Goal: Task Accomplishment & Management: Use online tool/utility

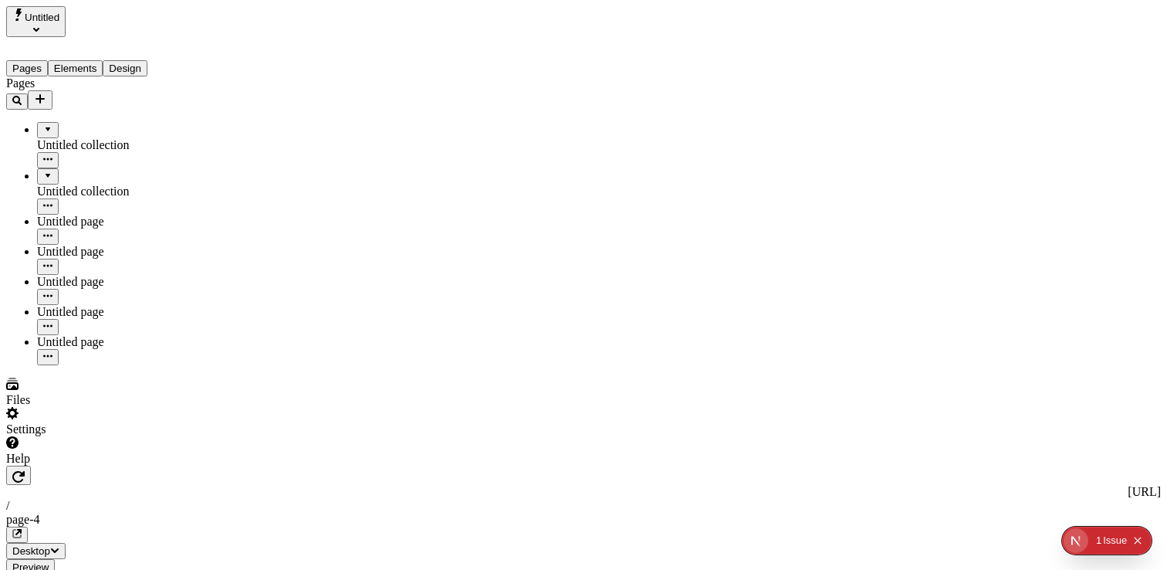
click at [66, 17] on button "Untitled" at bounding box center [35, 21] width 59 height 31
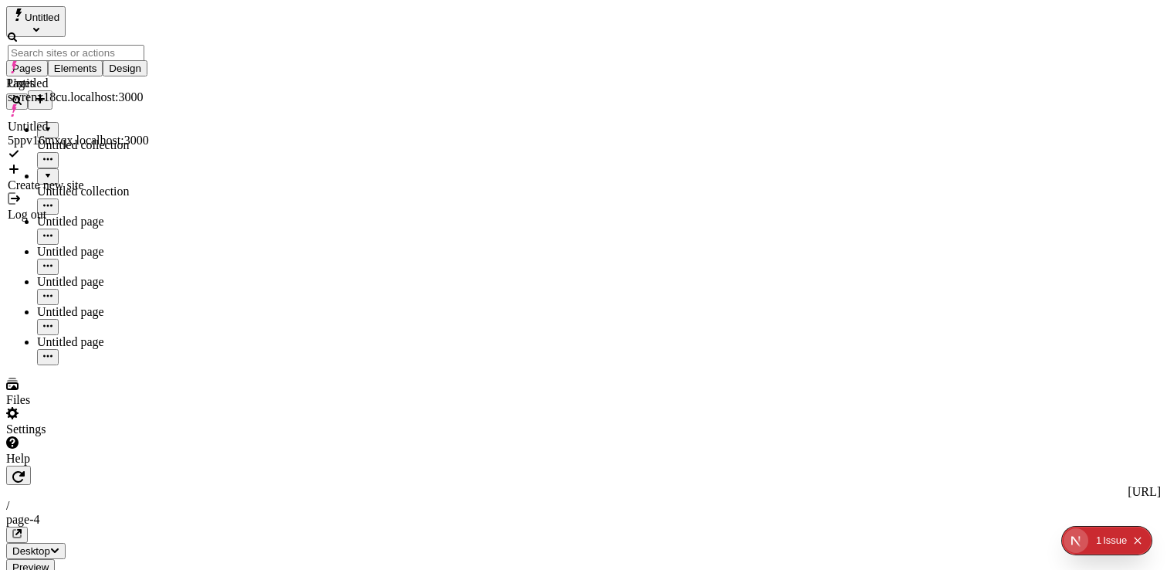
click at [112, 76] on div "Untitled swrenx18cu.localhost:3000" at bounding box center [78, 90] width 141 height 28
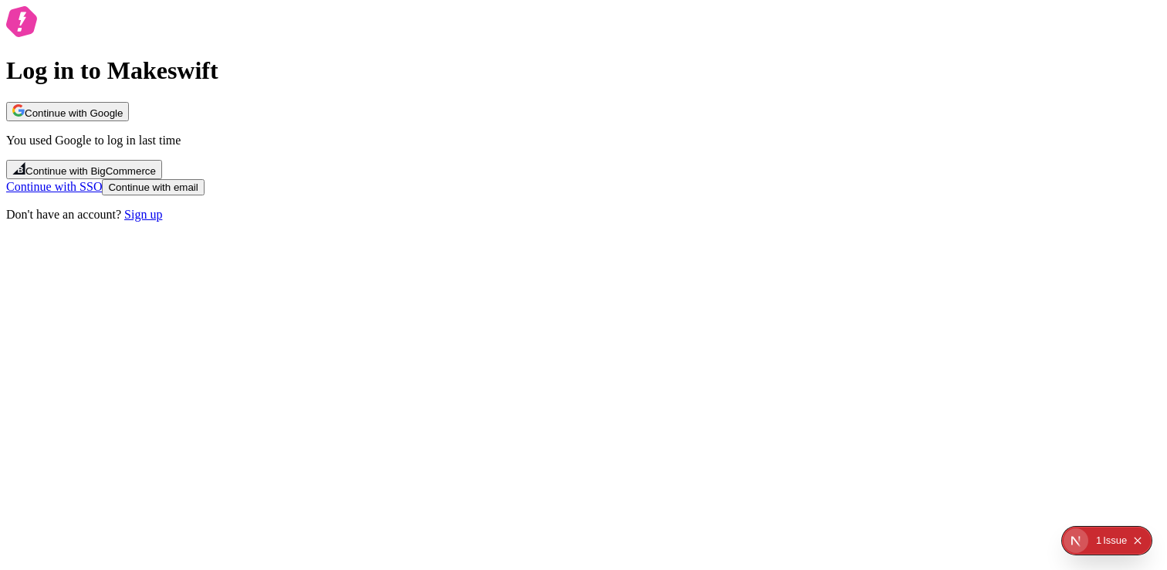
click at [123, 119] on span "Continue with Google" at bounding box center [74, 113] width 98 height 12
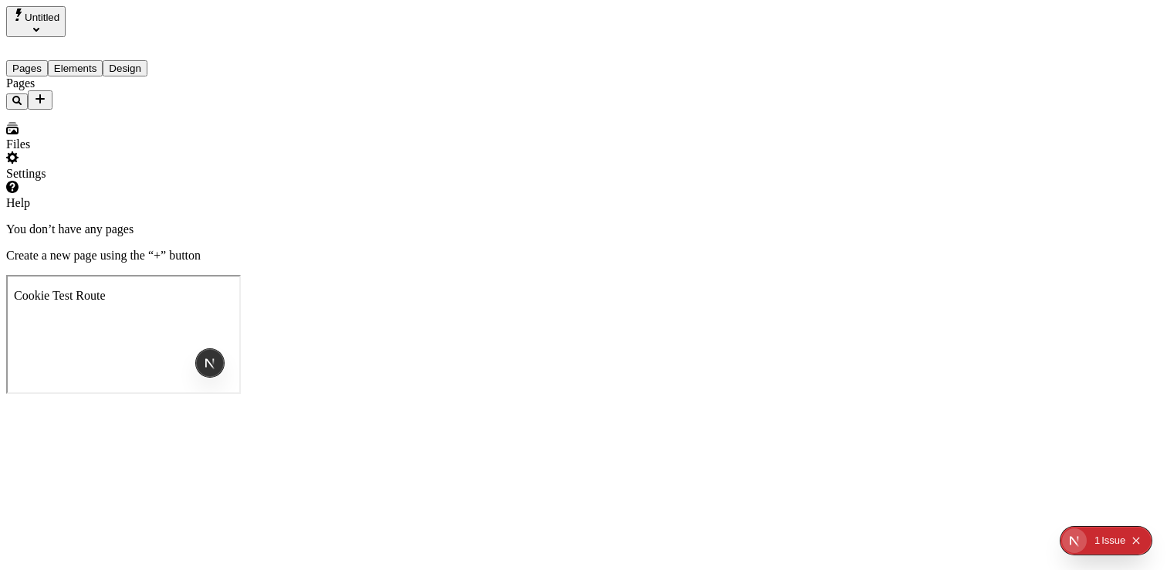
click at [66, 17] on button "Untitled" at bounding box center [35, 21] width 59 height 31
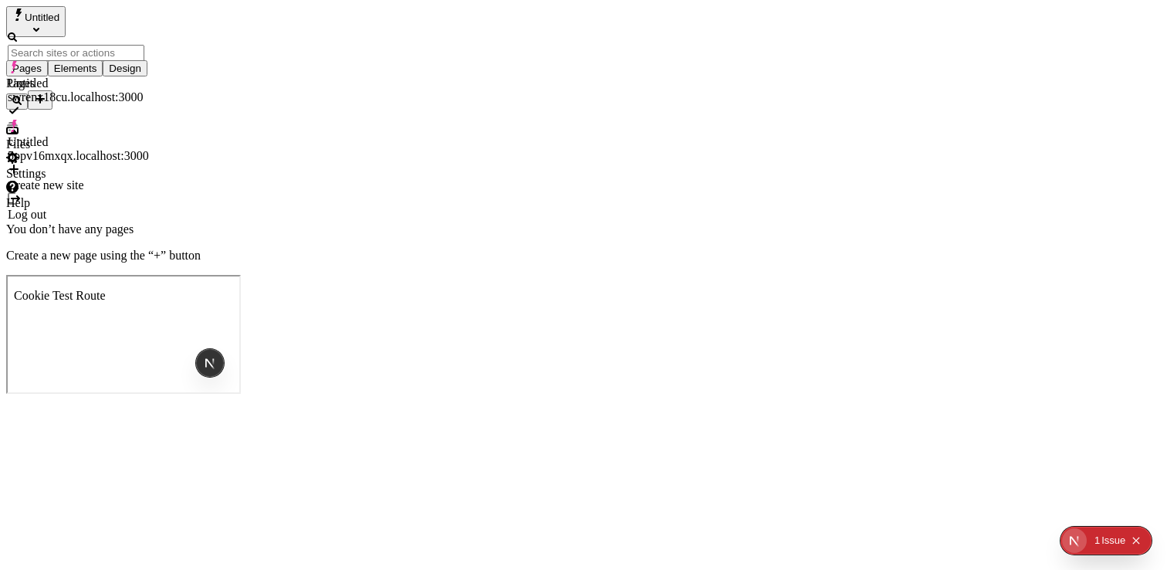
click at [83, 135] on div "Untitled" at bounding box center [78, 142] width 141 height 14
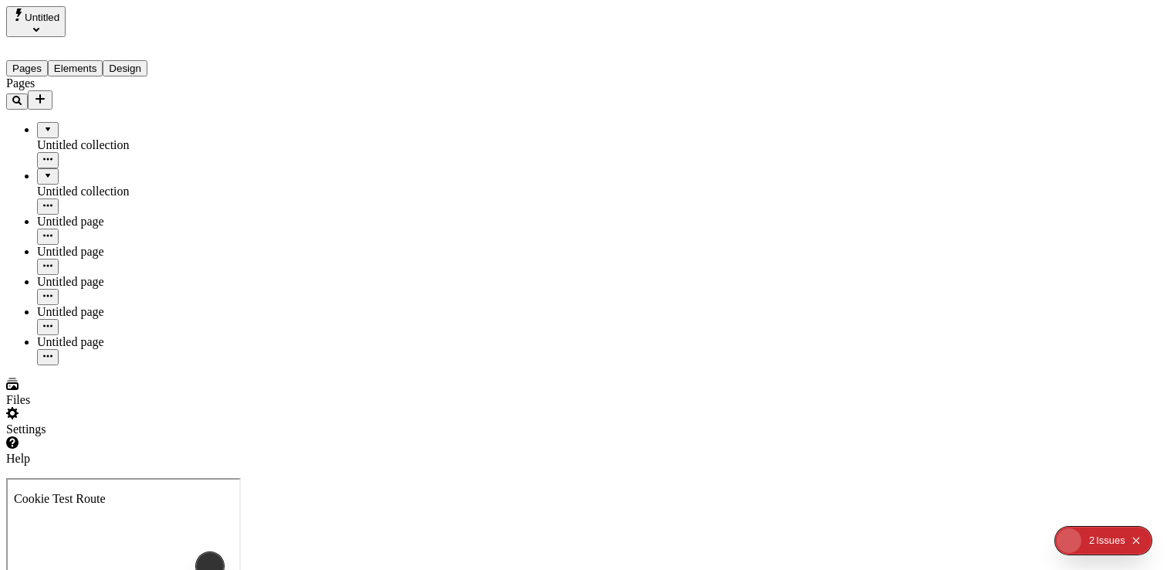
click at [66, 24] on button "Untitled" at bounding box center [35, 21] width 59 height 31
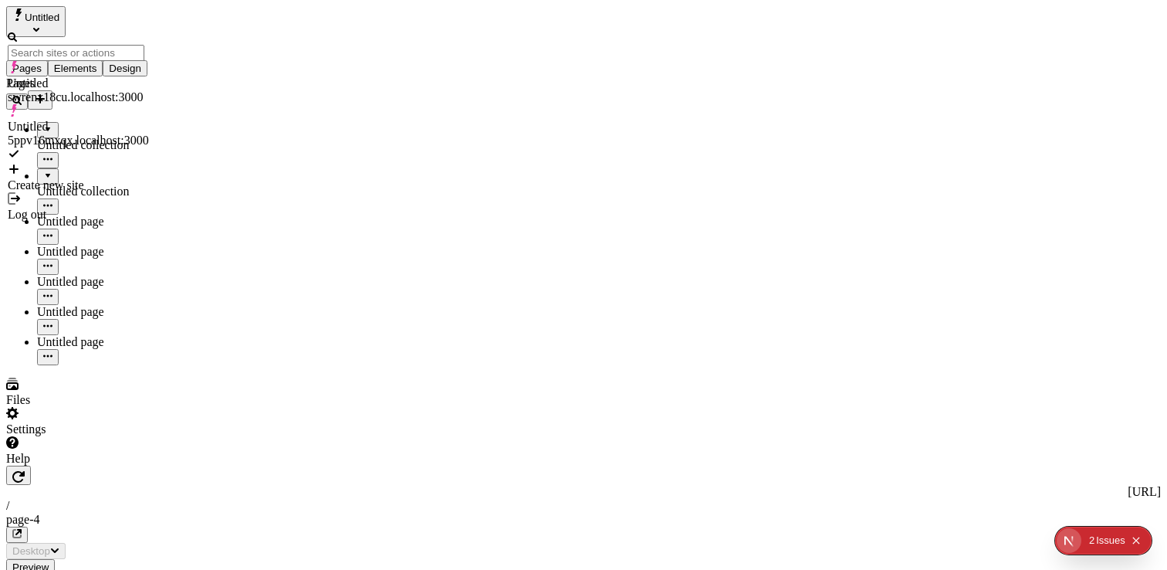
click at [71, 76] on div "Untitled" at bounding box center [78, 83] width 141 height 14
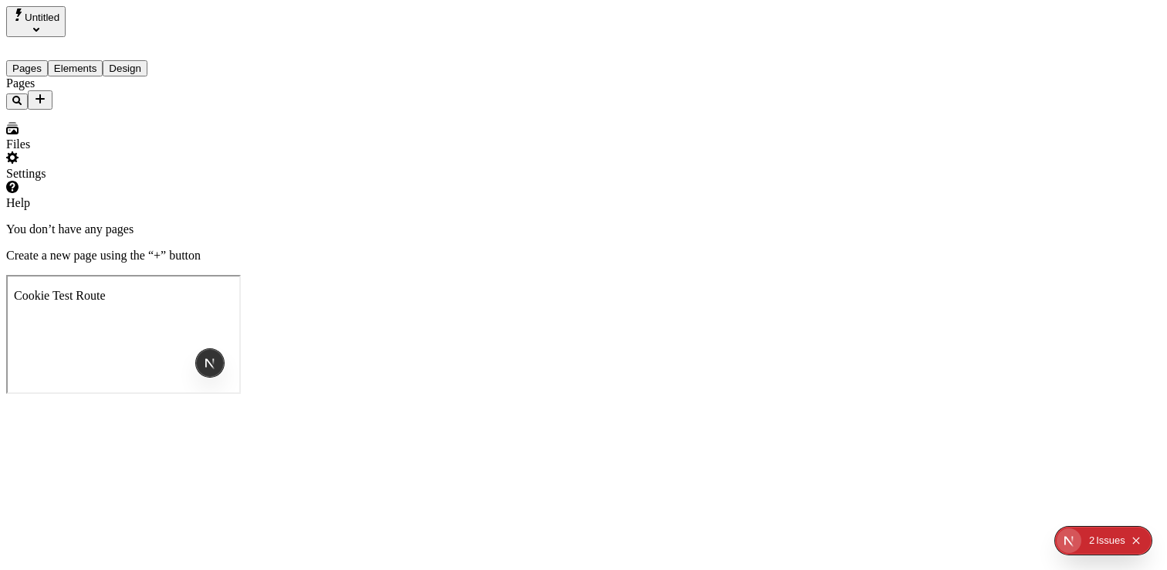
click at [59, 21] on span "Untitled" at bounding box center [42, 18] width 35 height 12
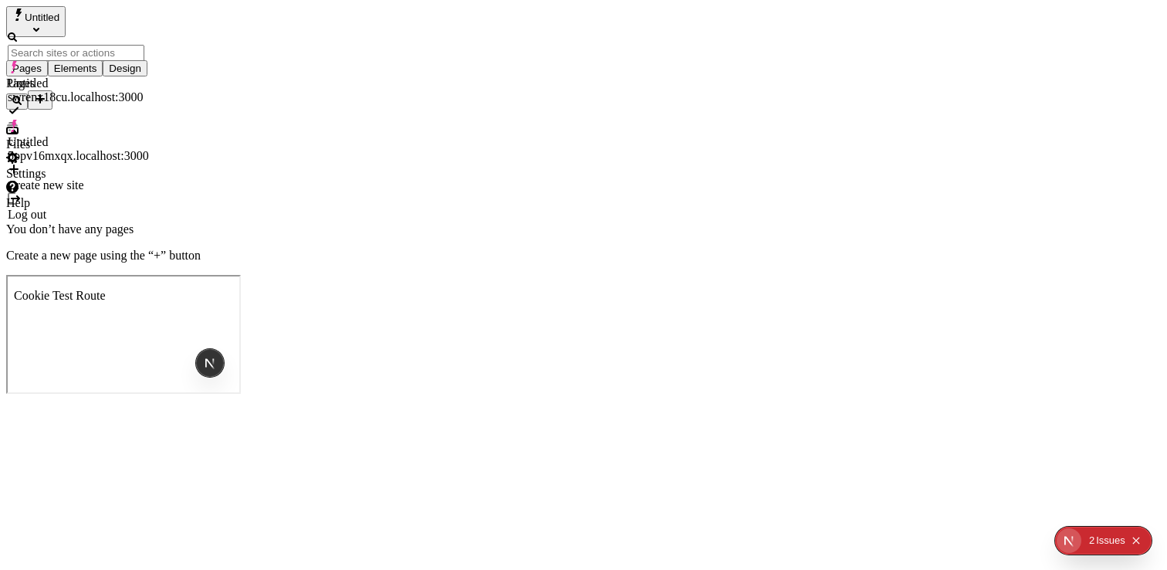
click at [54, 178] on div "Create new site" at bounding box center [78, 185] width 141 height 14
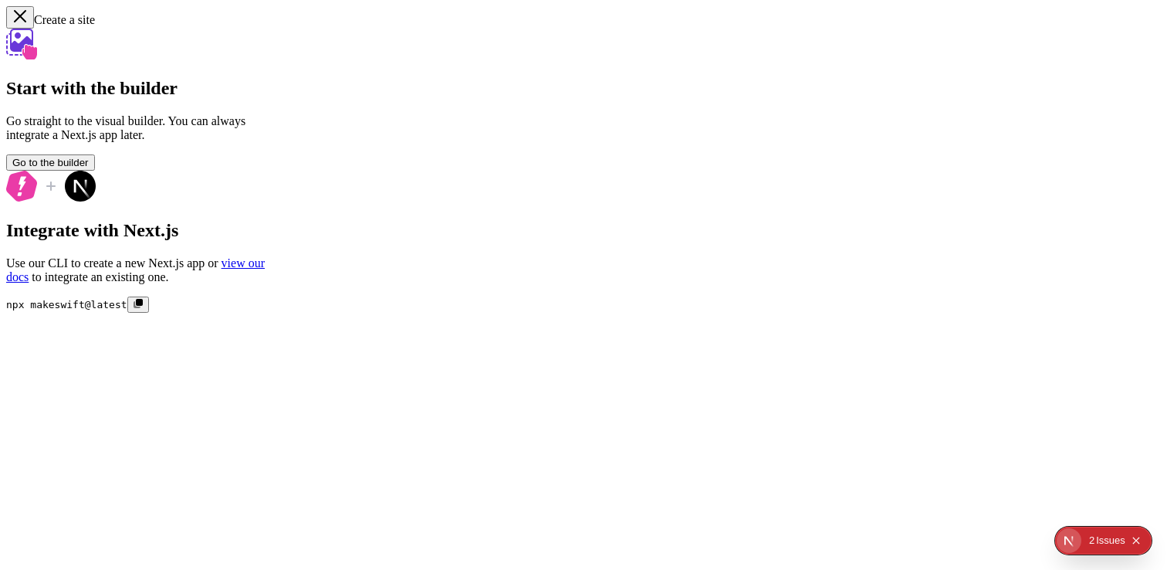
click at [89, 168] on span "Go to the builder" at bounding box center [50, 163] width 76 height 12
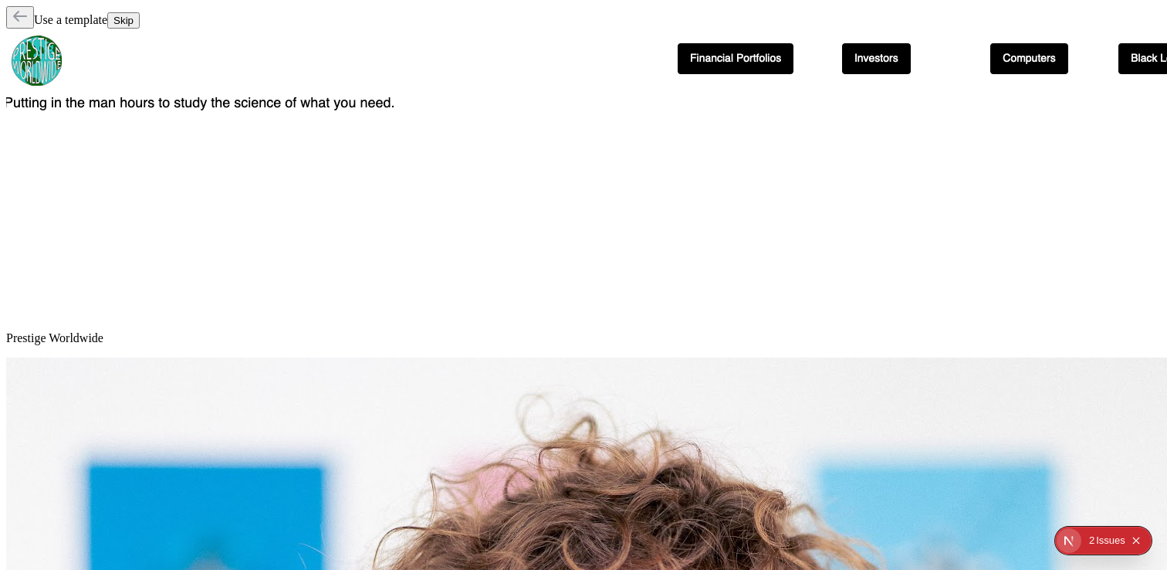
click at [134, 22] on span "Skip" at bounding box center [123, 21] width 20 height 12
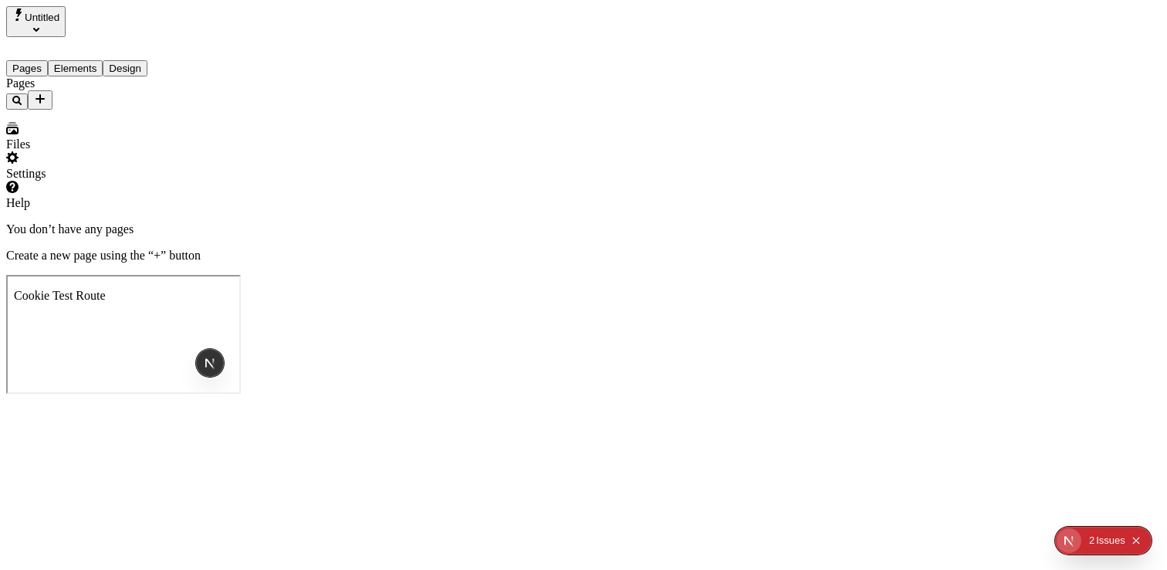
click at [39, 26] on icon "Select site" at bounding box center [36, 29] width 6 height 6
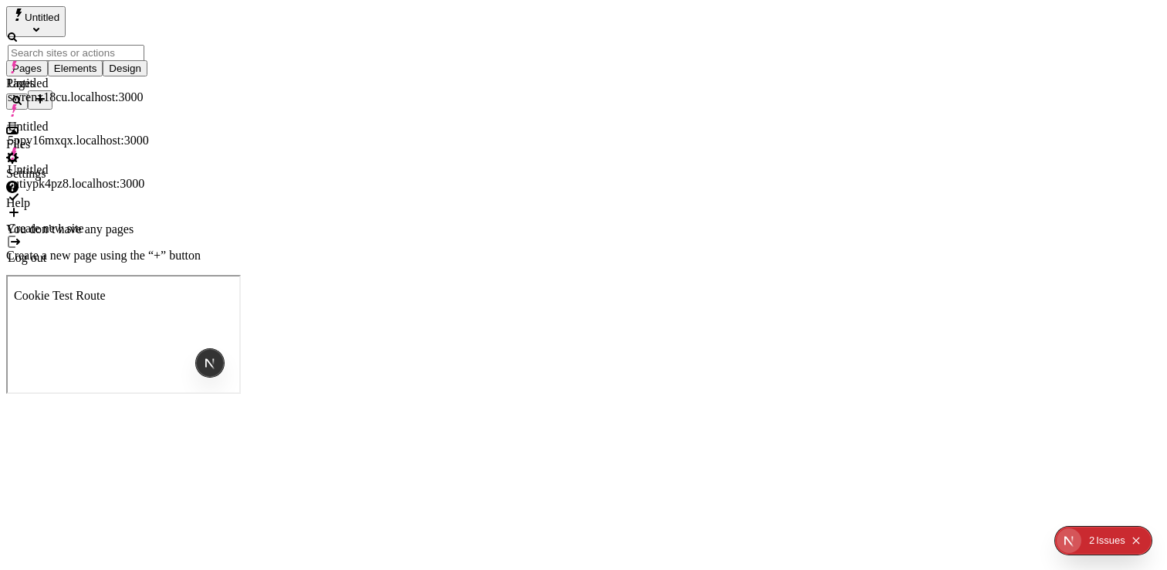
click at [59, 21] on span "Untitled" at bounding box center [42, 18] width 35 height 12
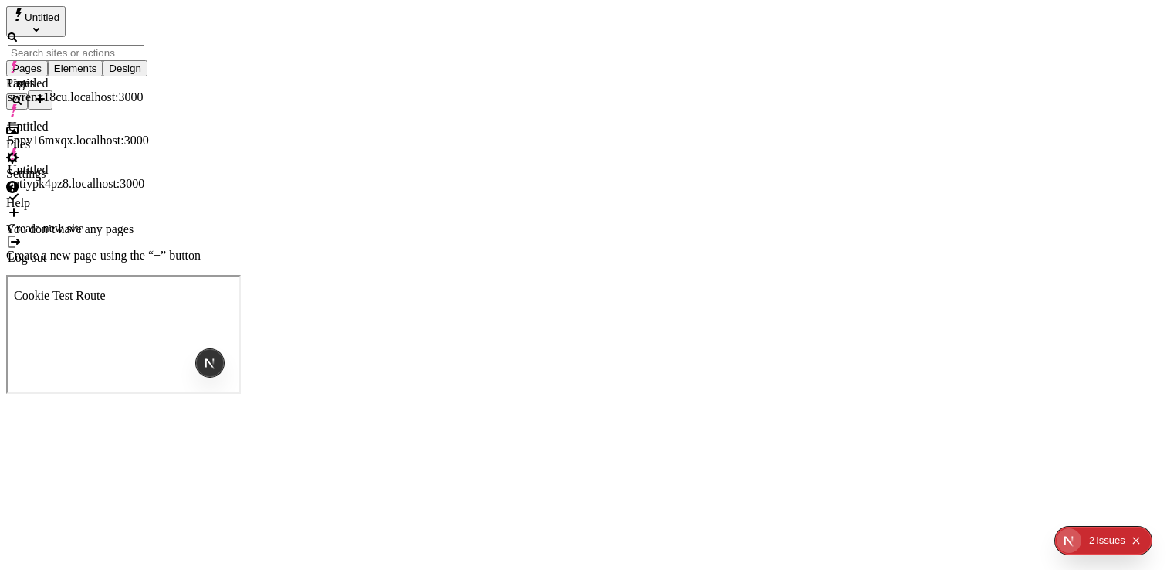
click at [59, 21] on span "Untitled" at bounding box center [42, 18] width 35 height 12
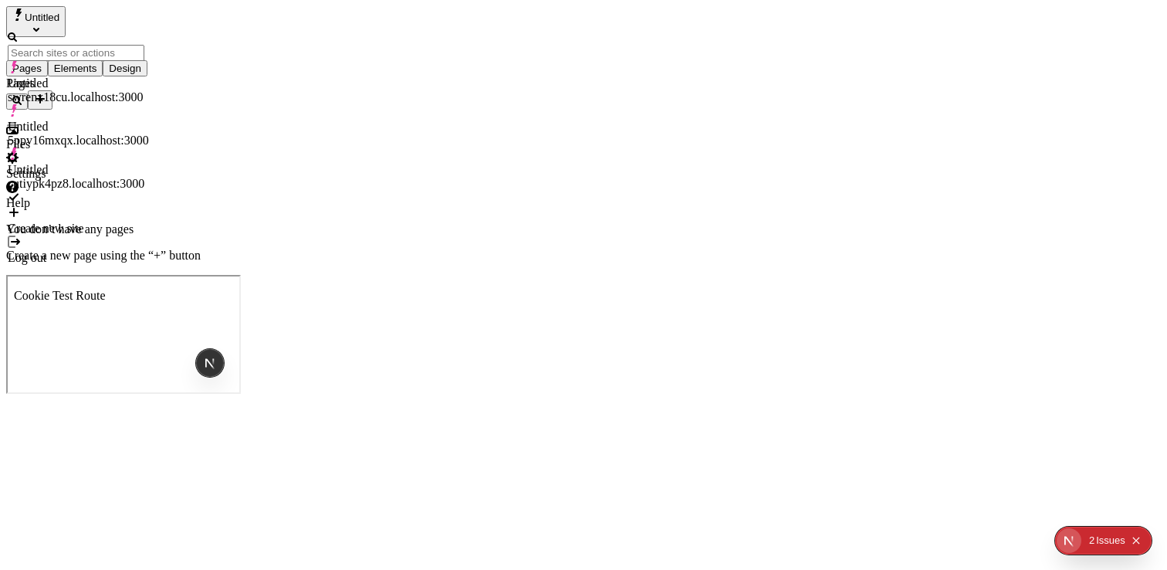
click at [59, 21] on span "Untitled" at bounding box center [42, 18] width 35 height 12
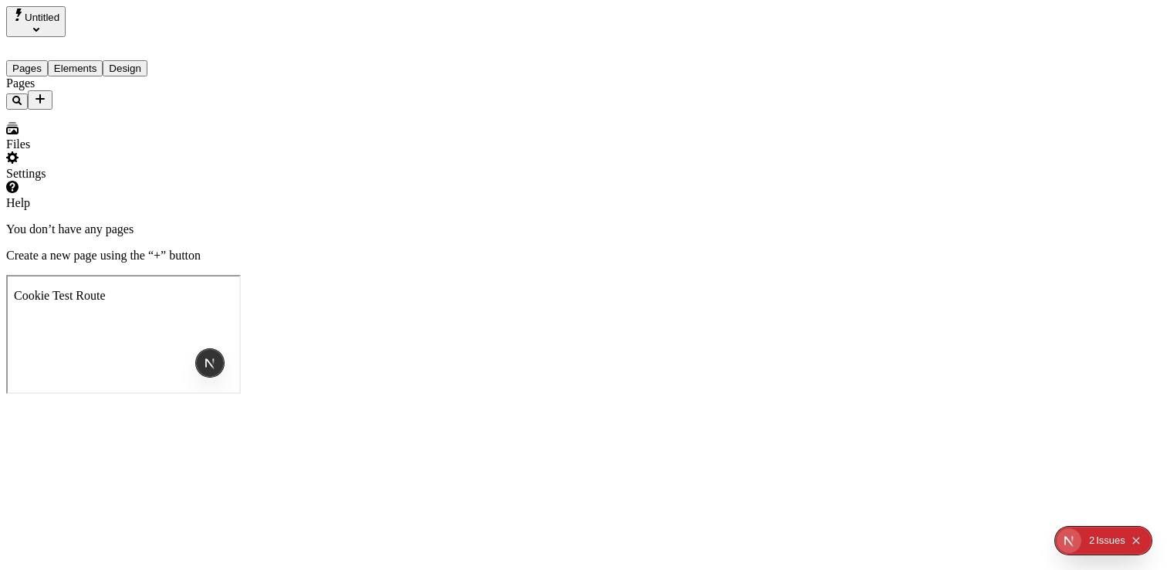
click at [59, 21] on span "Untitled" at bounding box center [42, 18] width 35 height 12
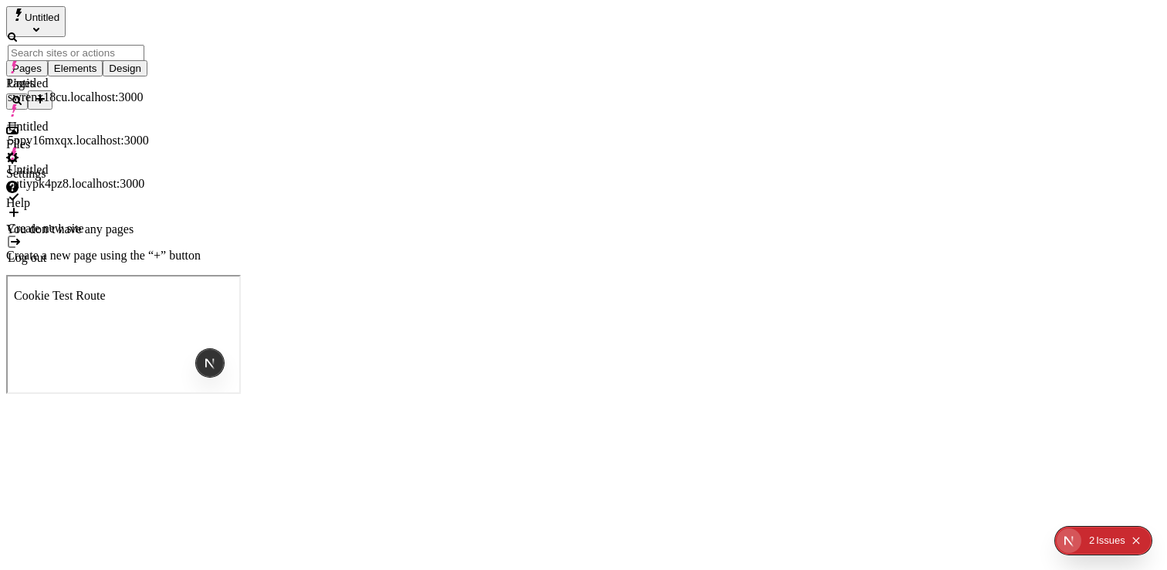
click at [110, 222] on div "Create new site" at bounding box center [78, 229] width 141 height 14
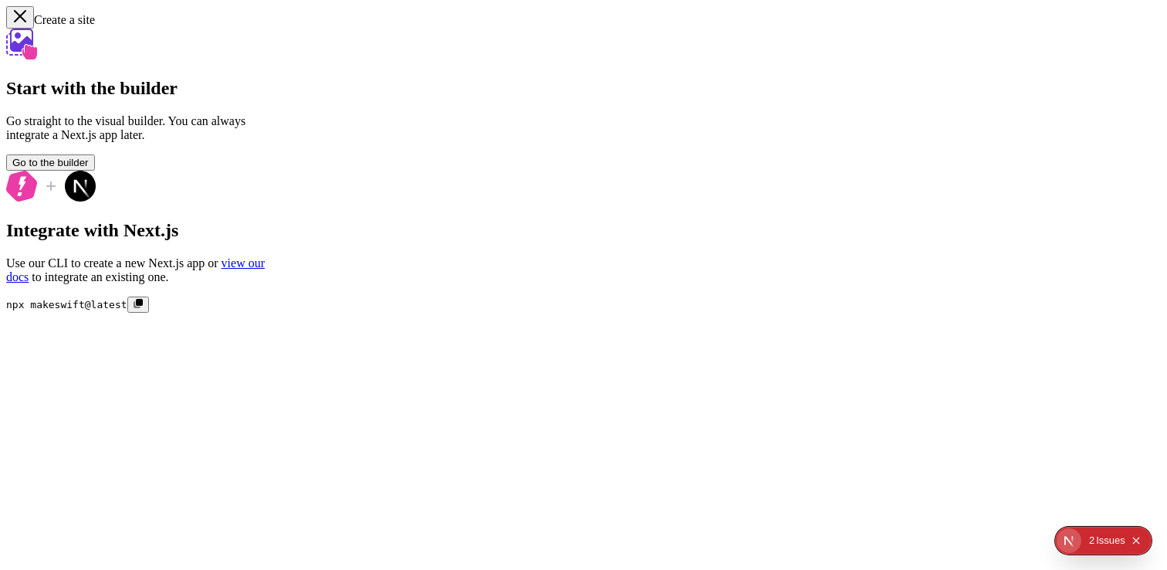
click at [516, 146] on div "Start with the builder Go straight to the visual builder. You can always integr…" at bounding box center [583, 171] width 1155 height 284
click at [923, 200] on div "Start with the builder Go straight to the visual builder. You can always integr…" at bounding box center [583, 171] width 1155 height 284
click at [89, 168] on span "Go to the builder" at bounding box center [50, 163] width 76 height 12
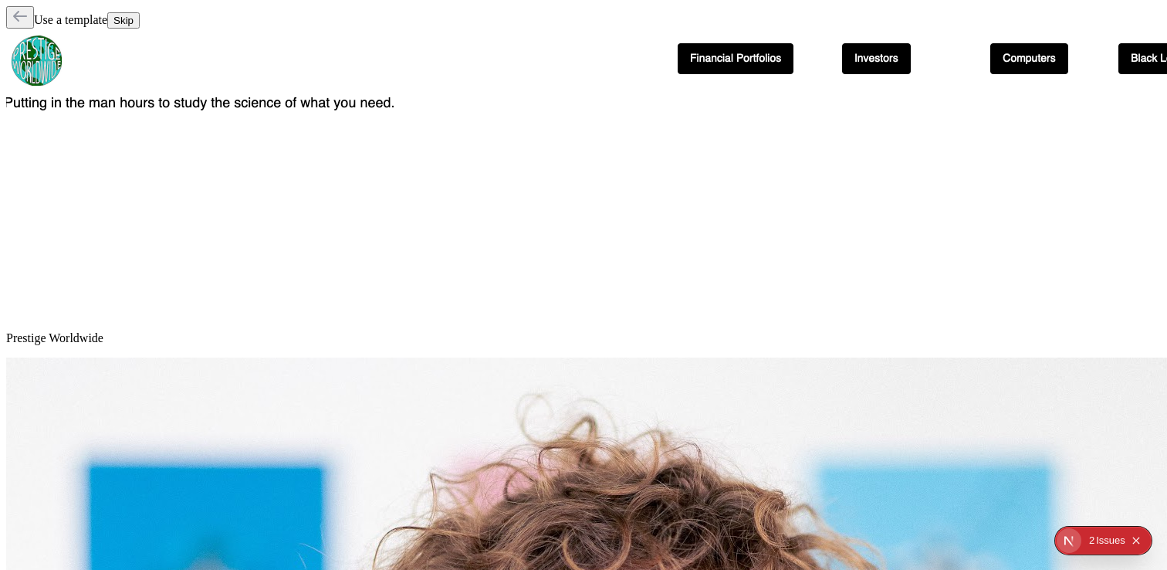
click at [21, 23] on icon "button" at bounding box center [19, 15] width 15 height 15
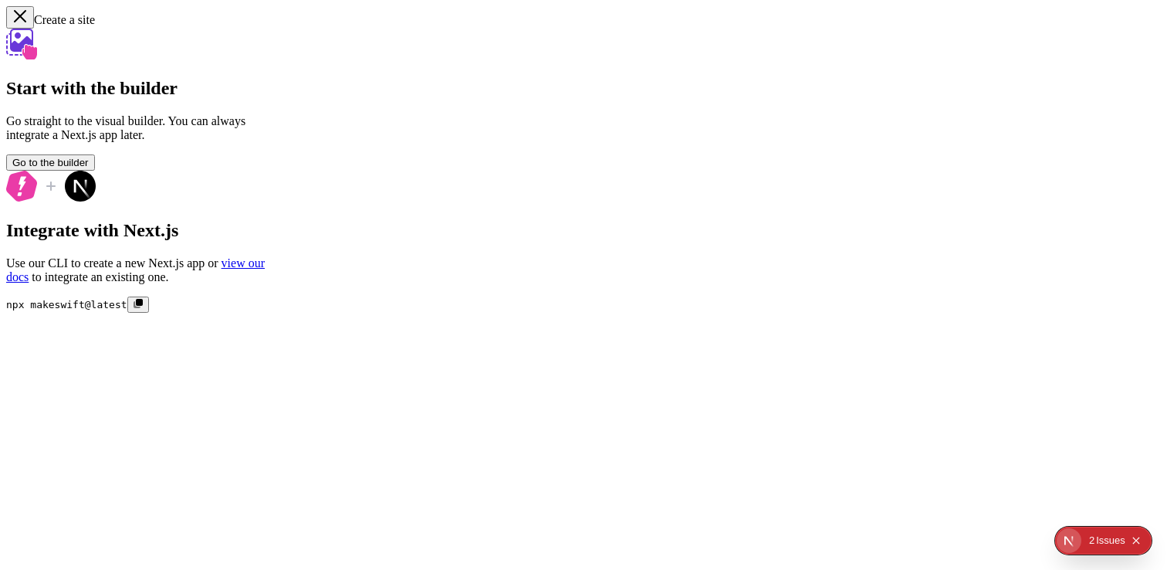
click at [21, 23] on icon "button" at bounding box center [19, 15] width 15 height 15
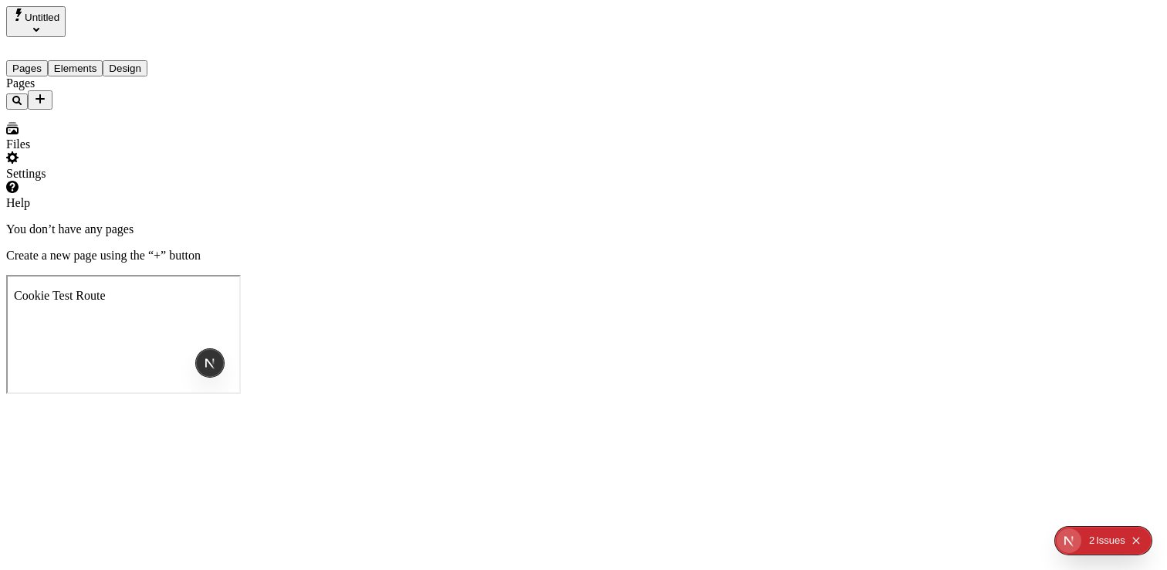
click at [121, 110] on div "Pages" at bounding box center [98, 92] width 185 height 33
click at [46, 93] on icon "Add new" at bounding box center [40, 99] width 12 height 12
click at [96, 110] on div "Pages" at bounding box center [98, 92] width 185 height 33
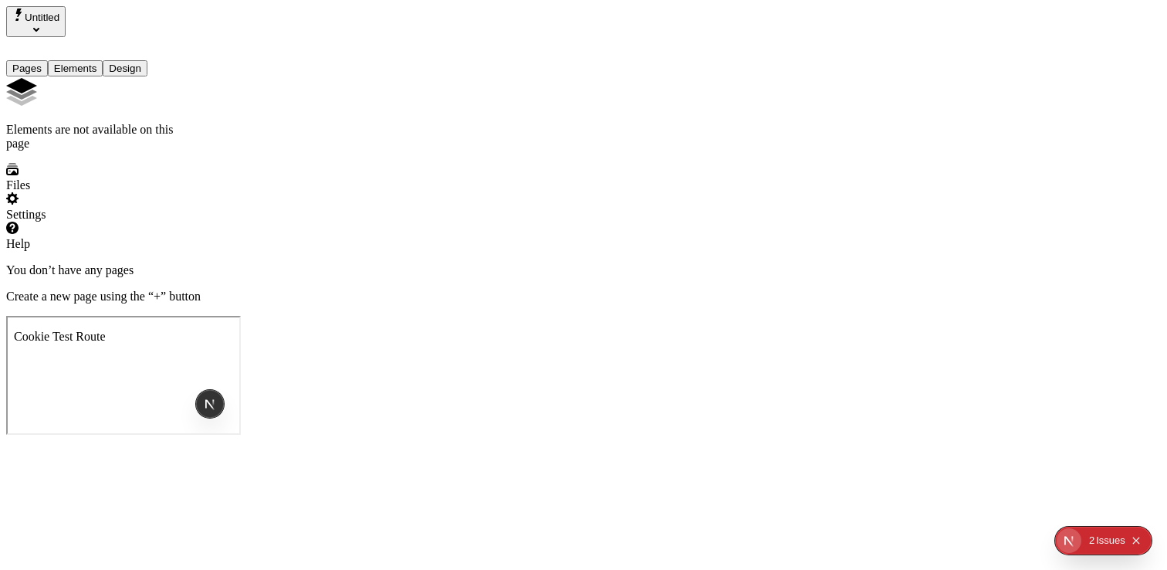
click at [96, 60] on button "Elements" at bounding box center [76, 68] width 56 height 16
click at [138, 60] on button "Design" at bounding box center [125, 68] width 45 height 16
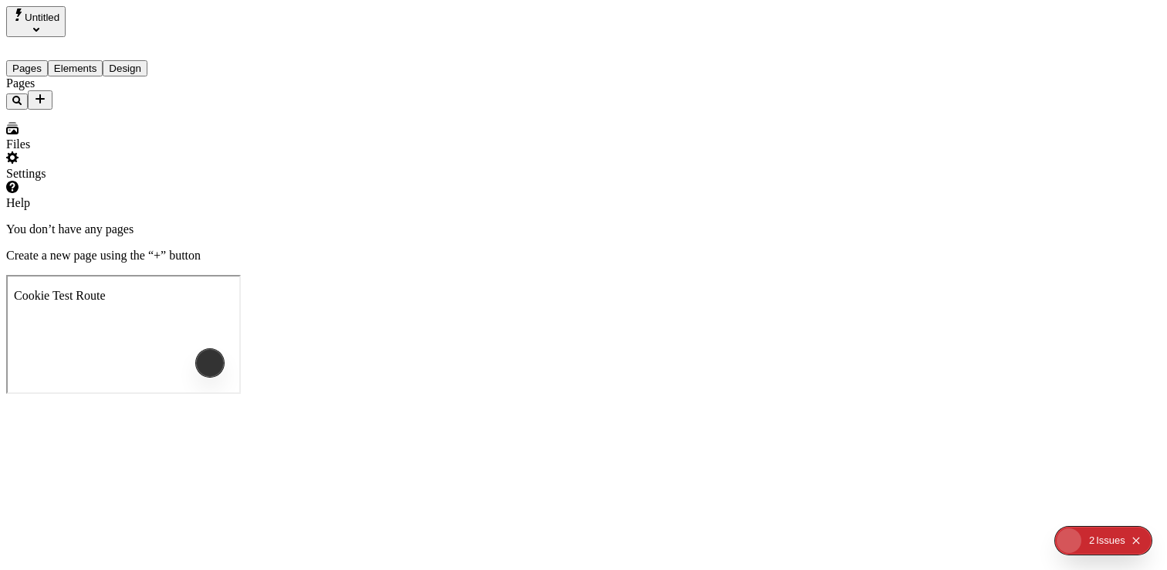
click at [39, 60] on button "Pages" at bounding box center [27, 68] width 42 height 16
click at [59, 23] on span "Untitled" at bounding box center [42, 18] width 35 height 12
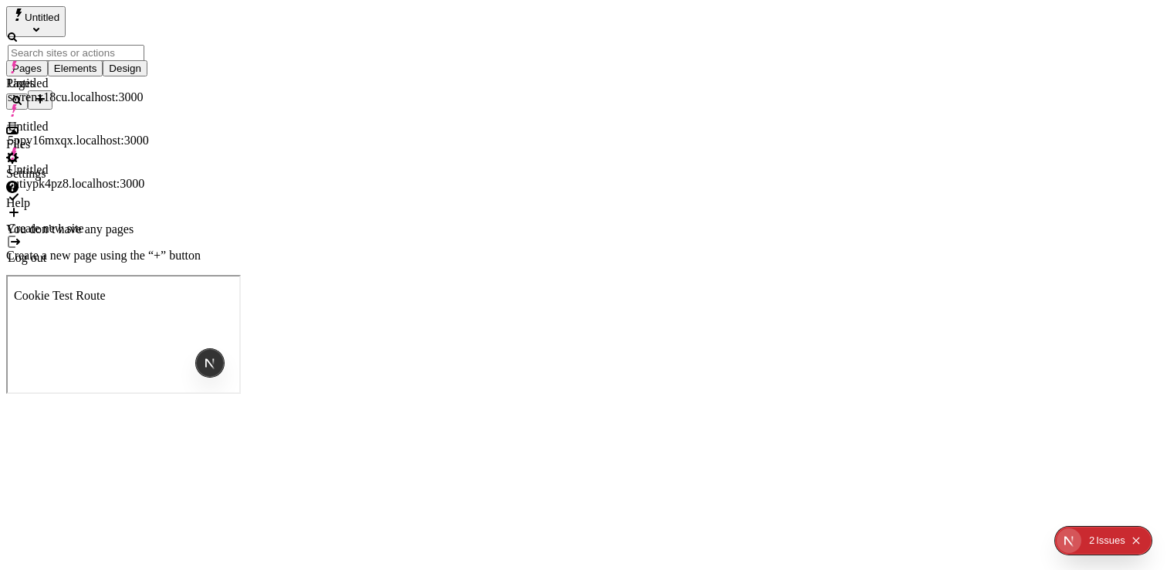
click at [149, 120] on div "Untitled 5ppv16mxqx.localhost:3000" at bounding box center [78, 134] width 141 height 28
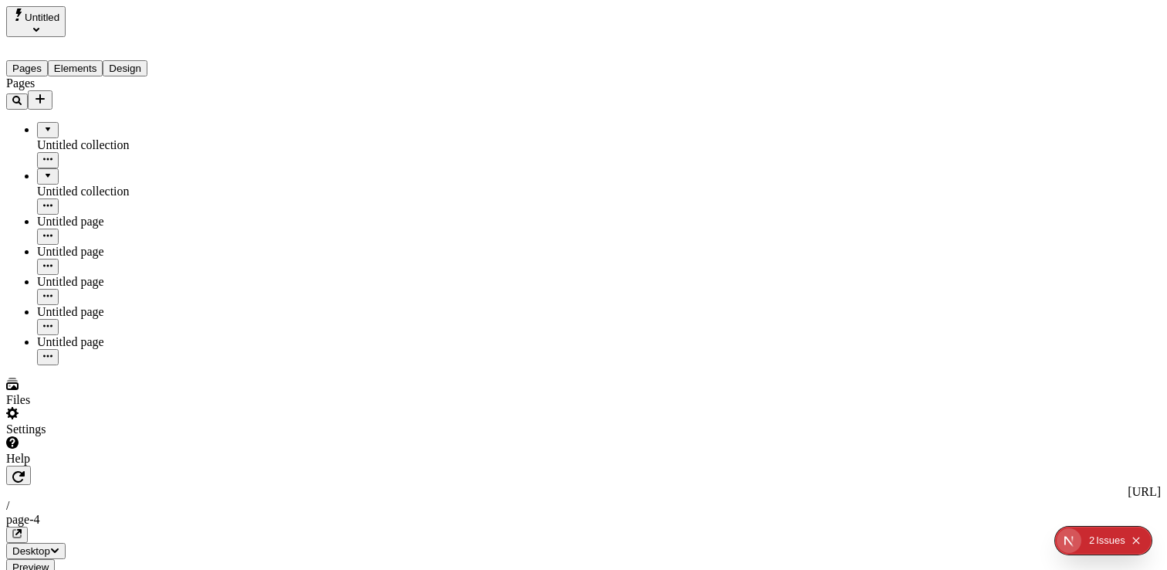
click at [60, 168] on div "Untitled collection" at bounding box center [114, 191] width 154 height 46
click at [79, 138] on div "Untitled collection" at bounding box center [114, 145] width 154 height 14
click at [64, 185] on div "Untitled collection" at bounding box center [114, 192] width 154 height 14
click at [52, 201] on icon "button" at bounding box center [47, 205] width 9 height 9
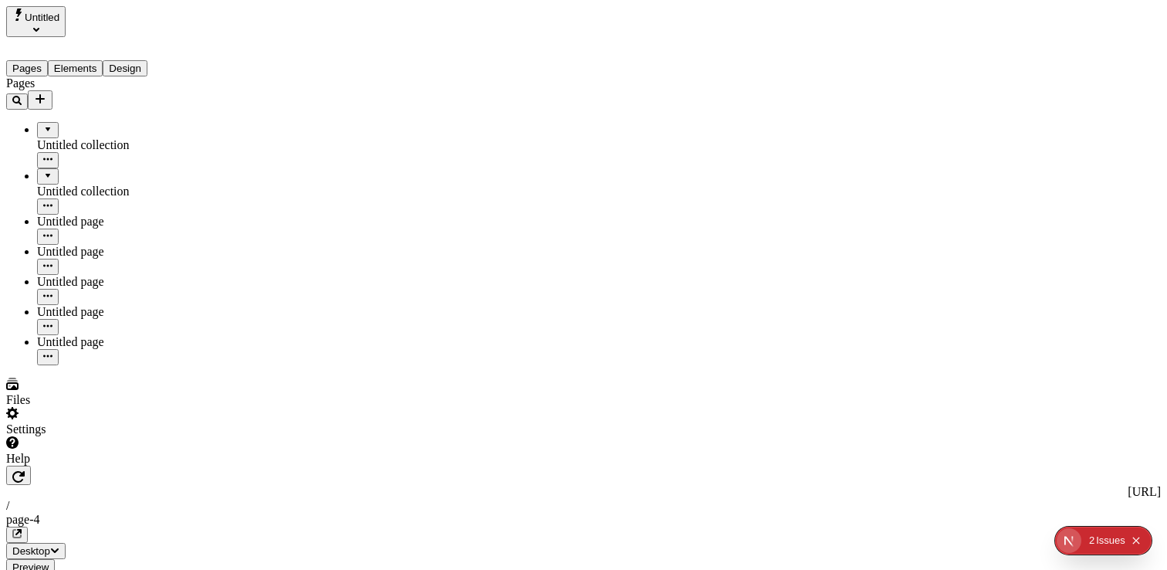
click at [164, 123] on div "Untitled collection" at bounding box center [114, 145] width 154 height 46
click at [59, 152] on button "button" at bounding box center [48, 160] width 22 height 16
